Goal: Find specific page/section: Find specific page/section

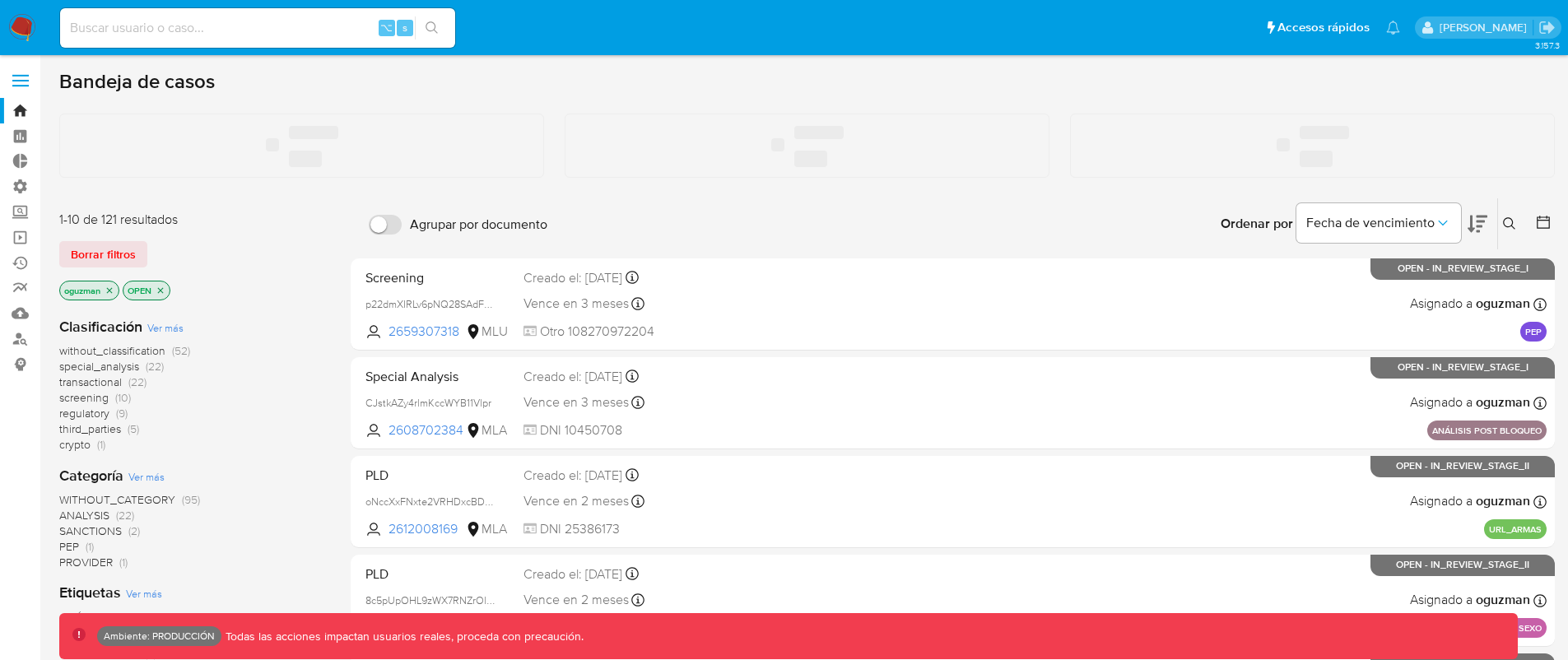
click at [20, 77] on label at bounding box center [20, 81] width 41 height 35
click at [0, 0] on input "checkbox" at bounding box center [0, 0] width 0 height 0
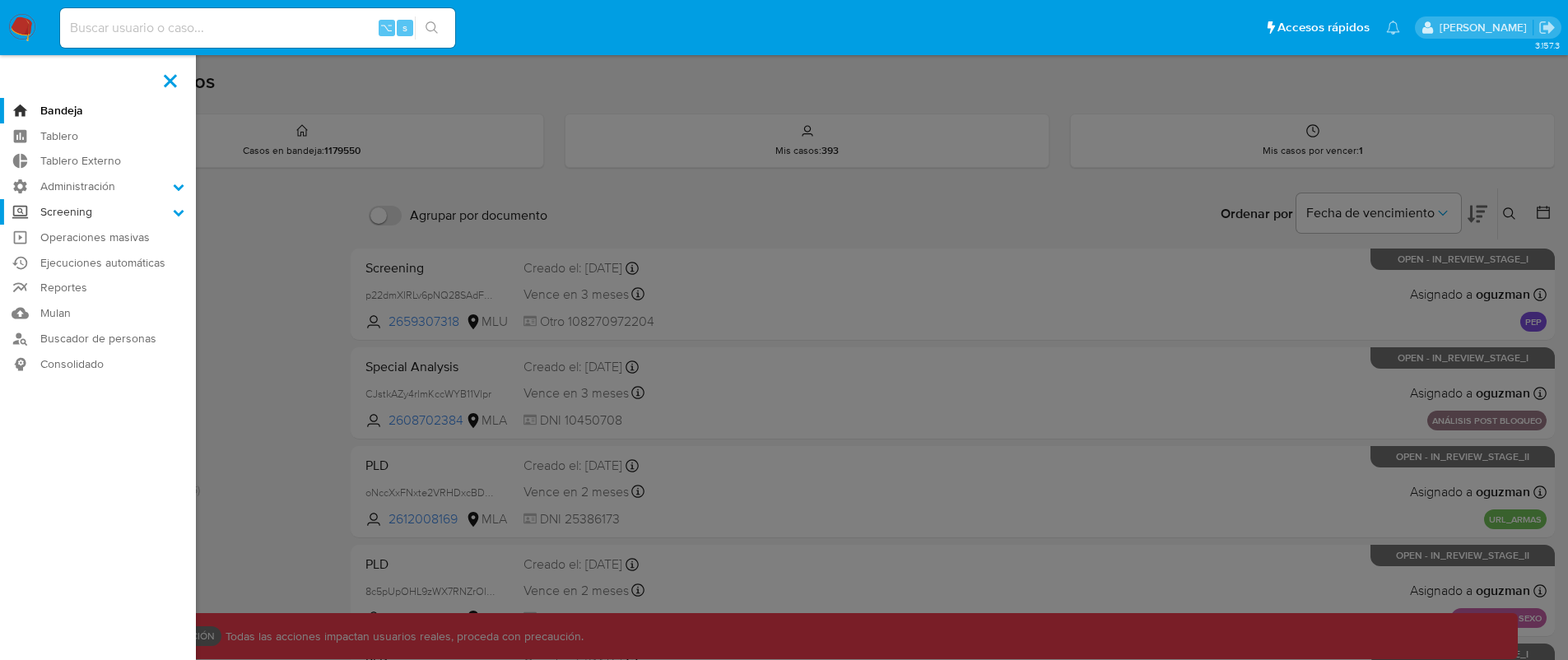
click at [86, 217] on label "Screening" at bounding box center [98, 211] width 196 height 25
click at [0, 0] on input "Screening" at bounding box center [0, 0] width 0 height 0
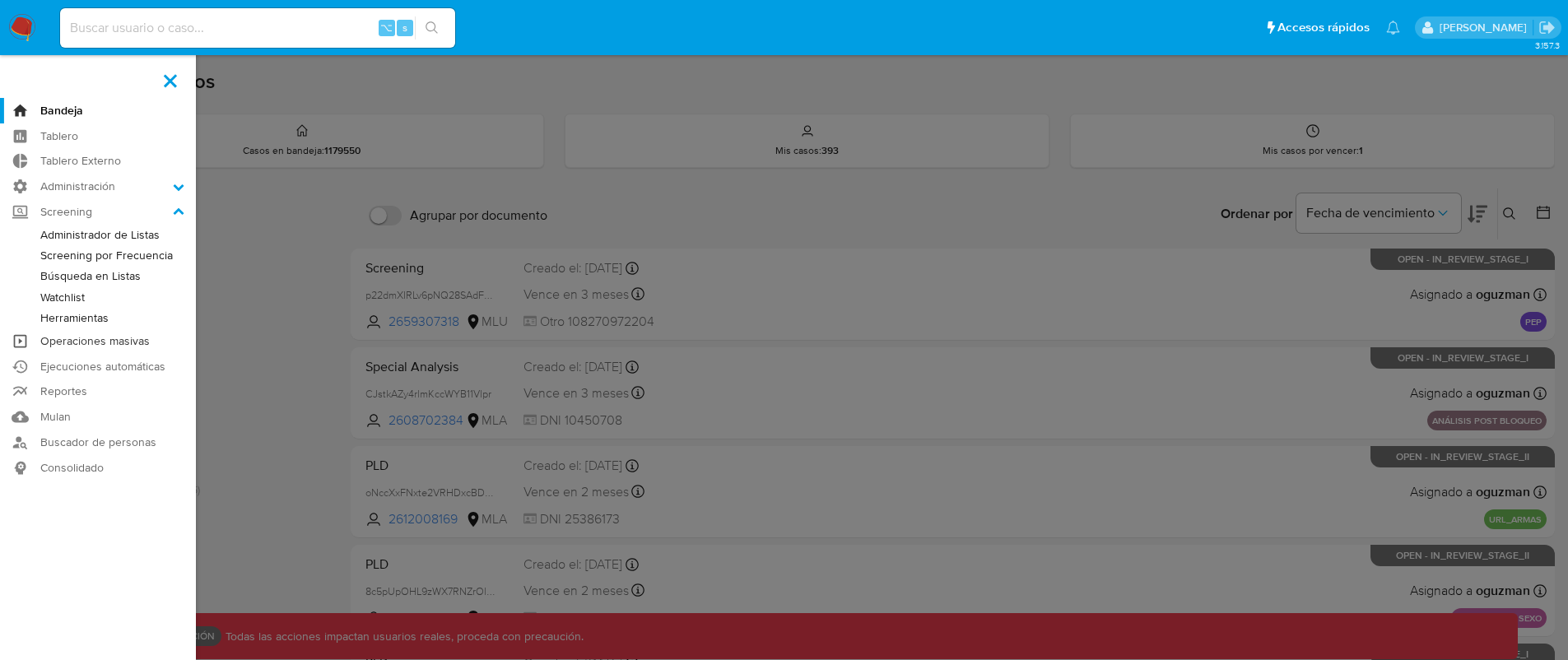
click at [116, 330] on link "Operaciones masivas" at bounding box center [98, 340] width 196 height 25
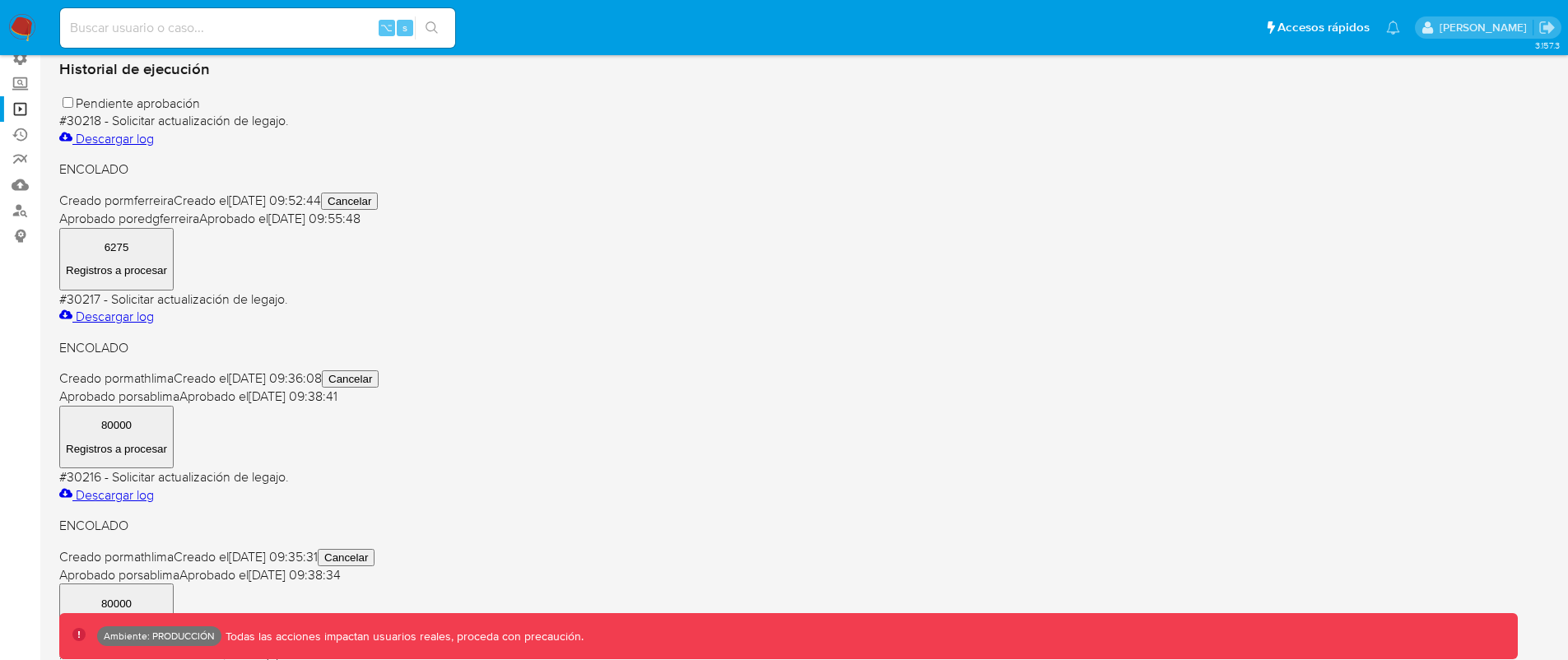
scroll to position [133, 0]
